Goal: Find specific page/section: Find specific page/section

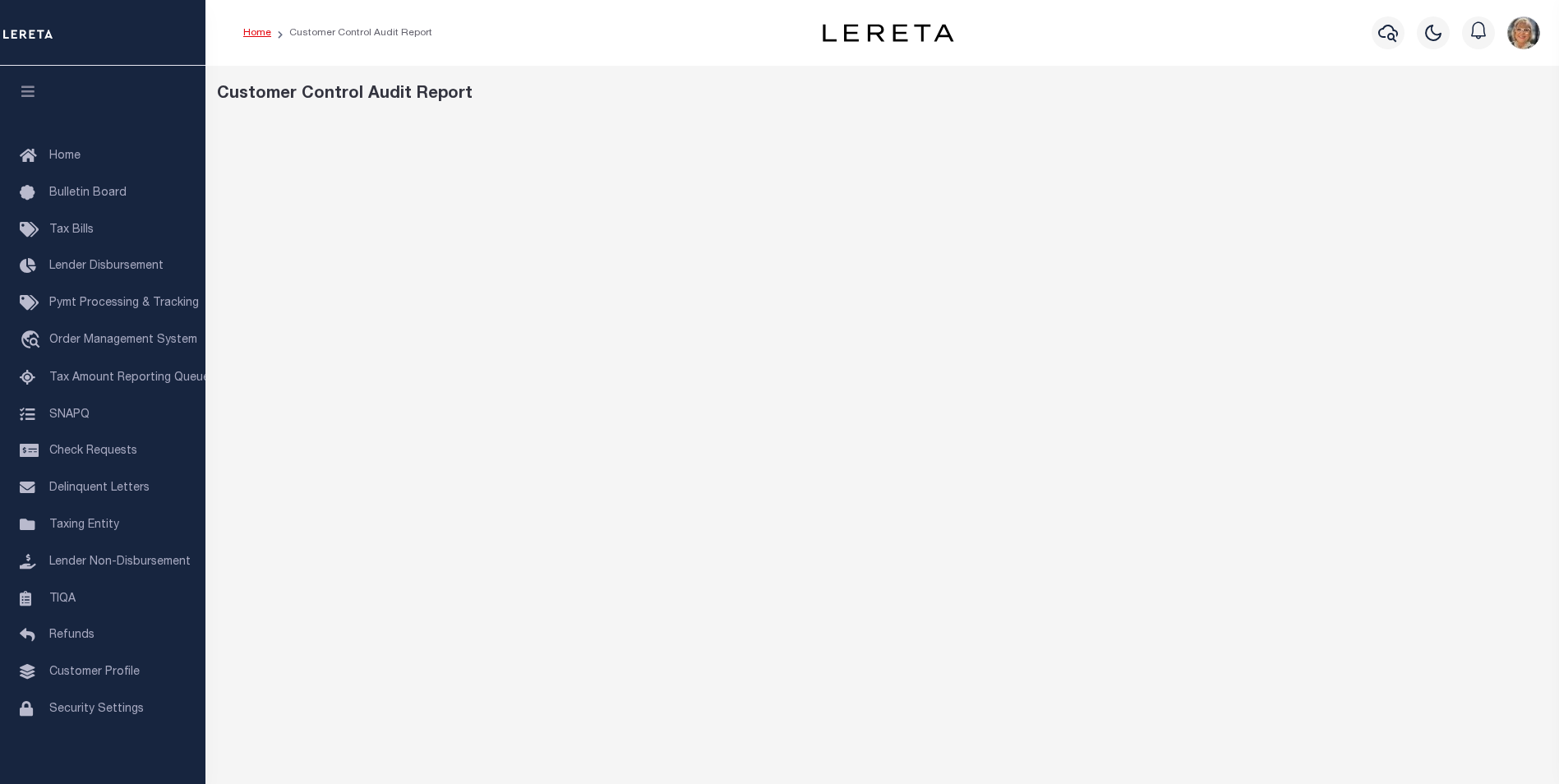
click at [256, 31] on link "Home" at bounding box center [257, 33] width 28 height 10
